Goal: Information Seeking & Learning: Learn about a topic

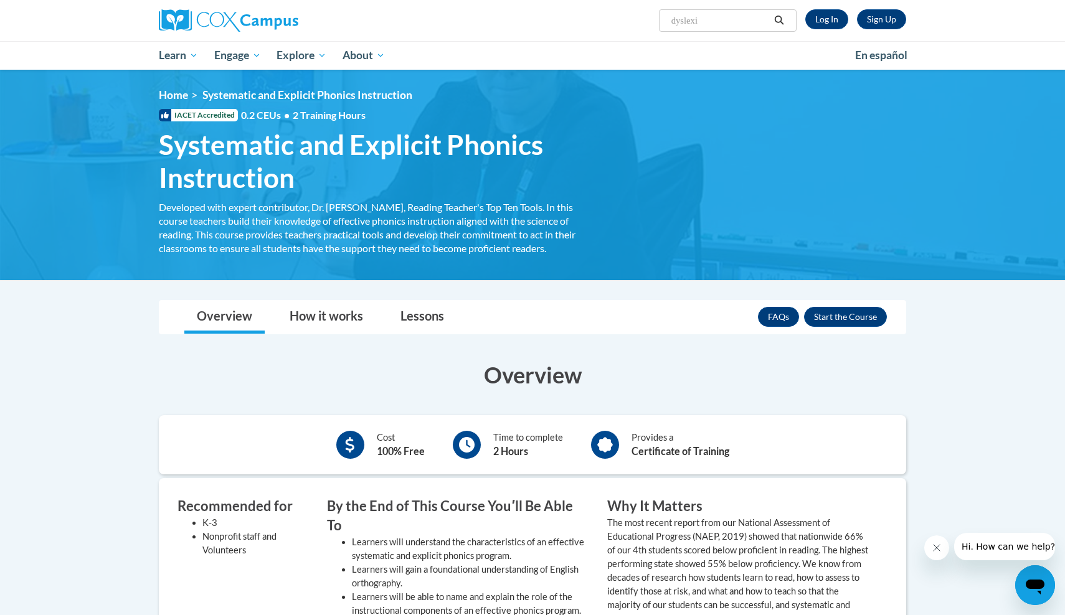
type input "[MEDICAL_DATA]"
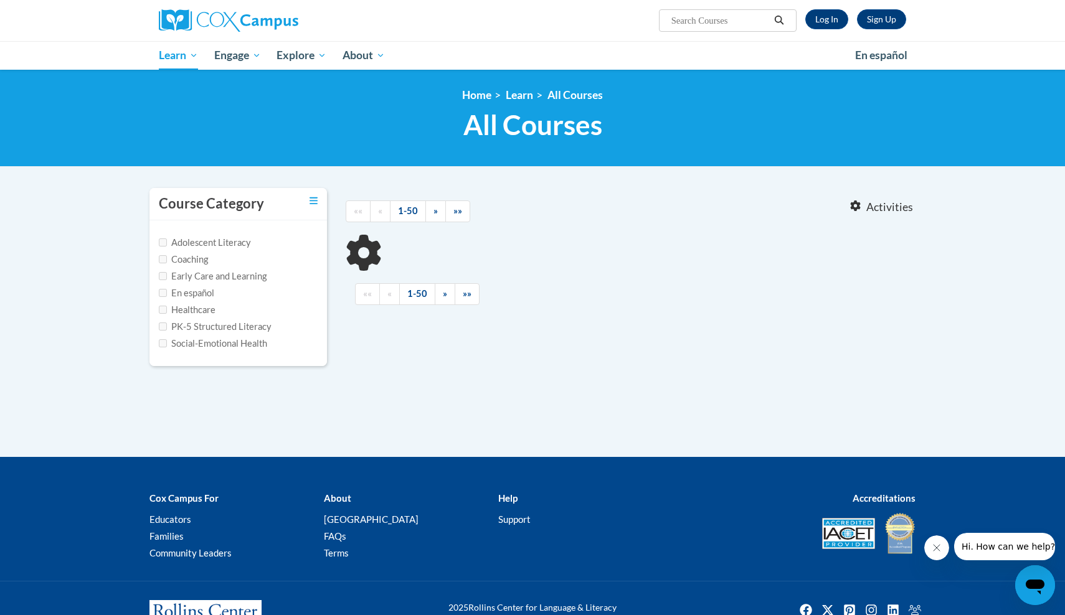
type input "[MEDICAL_DATA]"
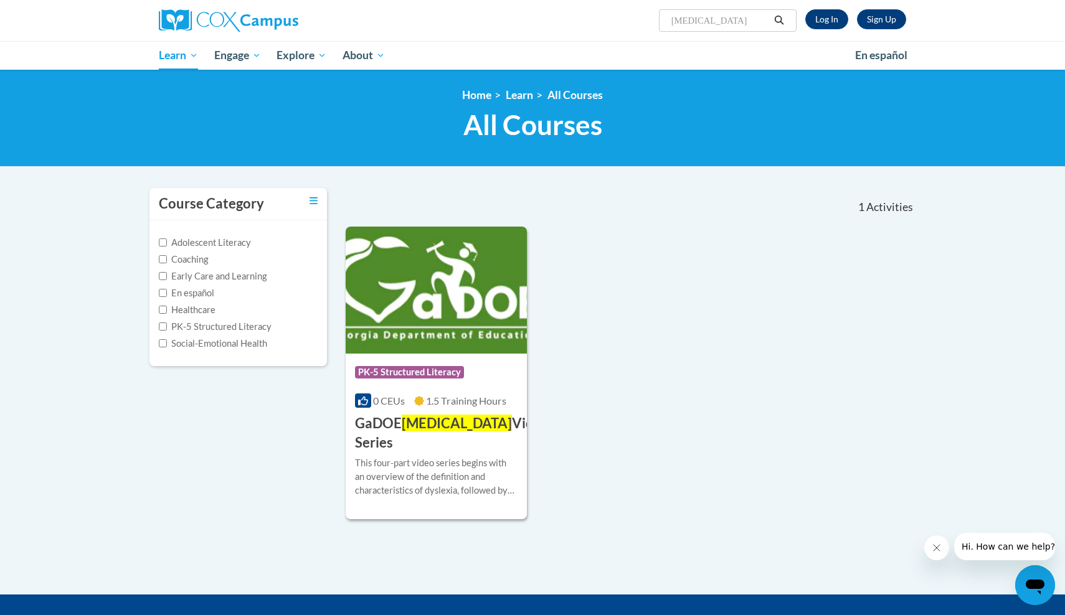
click at [430, 427] on span "[MEDICAL_DATA]" at bounding box center [457, 423] width 110 height 17
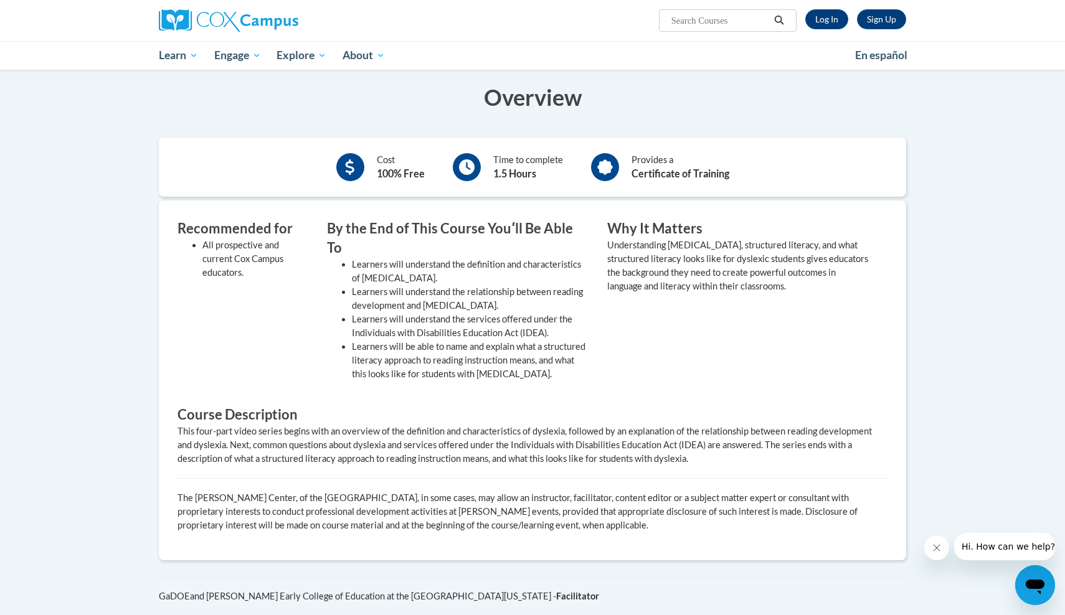
scroll to position [246, 0]
click at [575, 404] on h3 "Course Description" at bounding box center [532, 413] width 710 height 19
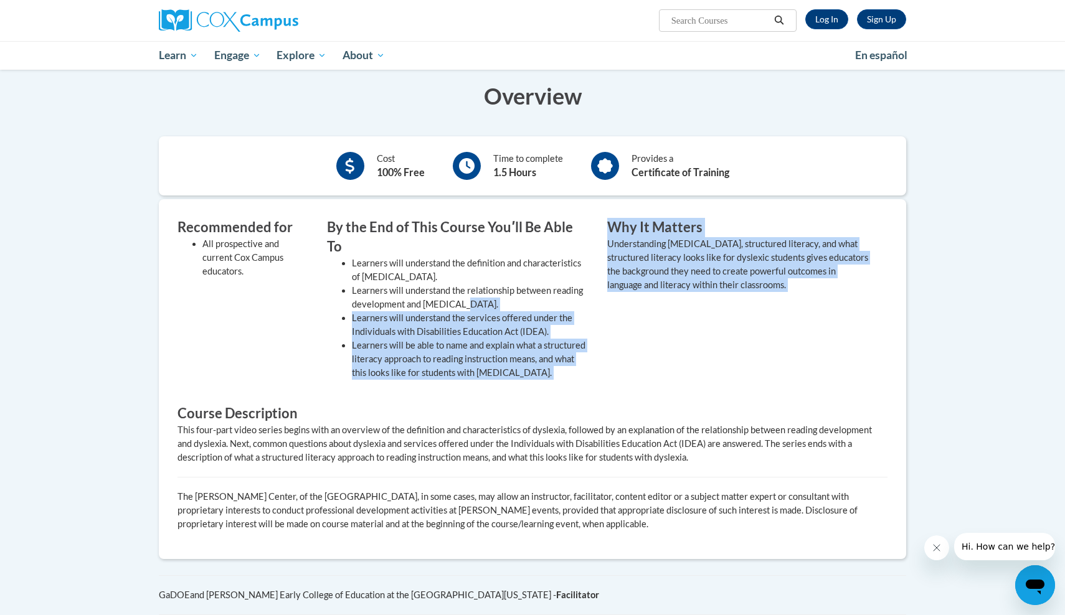
drag, startPoint x: 578, startPoint y: 275, endPoint x: 596, endPoint y: 382, distance: 108.6
click at [596, 381] on div "Recommended for All prospective and current [PERSON_NAME] Campus educators. By …" at bounding box center [532, 379] width 729 height 323
click at [596, 404] on h3 "Course Description" at bounding box center [532, 413] width 710 height 19
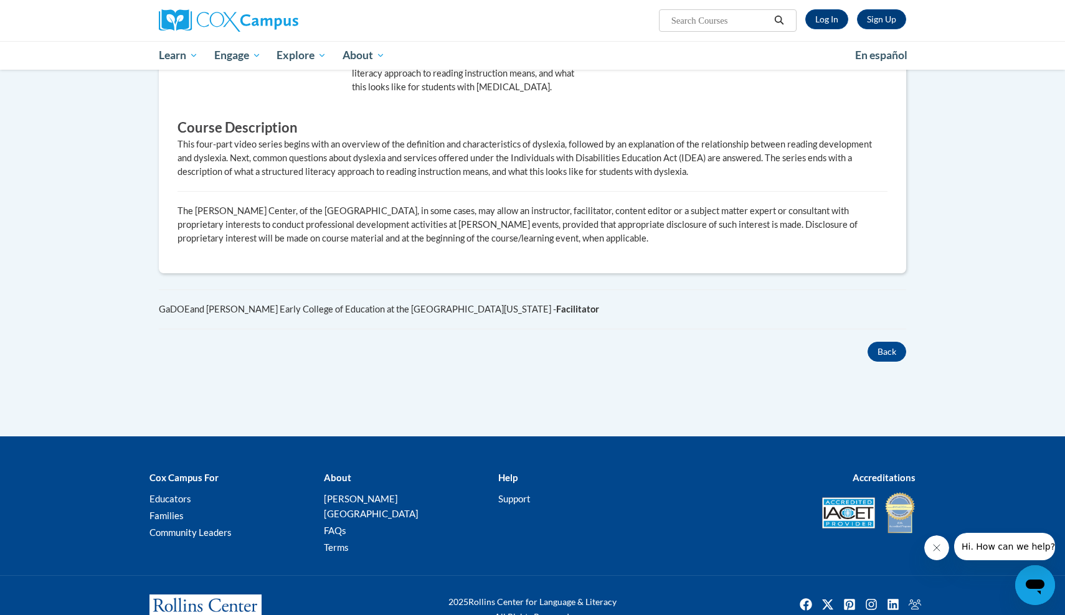
scroll to position [531, 0]
